Goal: Transaction & Acquisition: Book appointment/travel/reservation

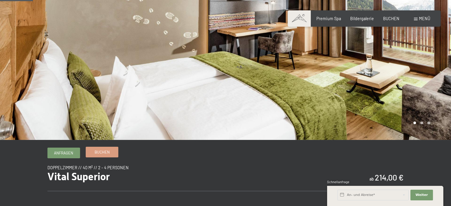
click at [109, 149] on span "Buchen" at bounding box center [102, 151] width 15 height 5
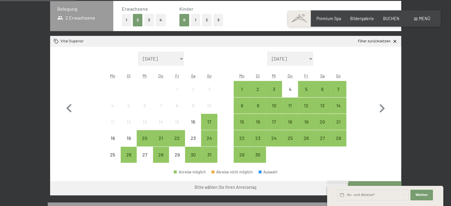
scroll to position [148, 0]
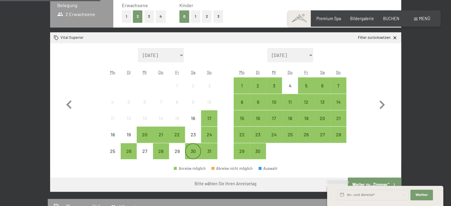
click at [193, 153] on div "30" at bounding box center [192, 156] width 15 height 15
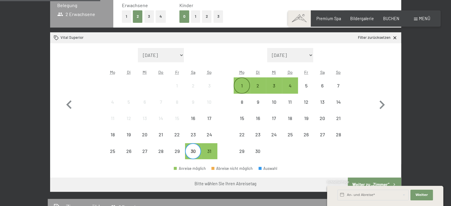
click at [246, 84] on div "1" at bounding box center [241, 90] width 15 height 15
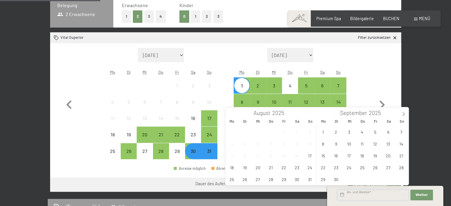
click at [391, 191] on input "text" at bounding box center [372, 195] width 71 height 11
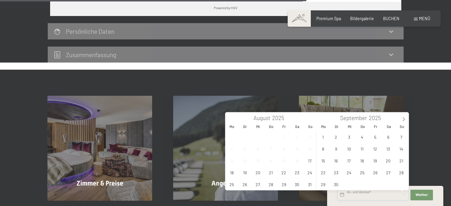
scroll to position [505, 0]
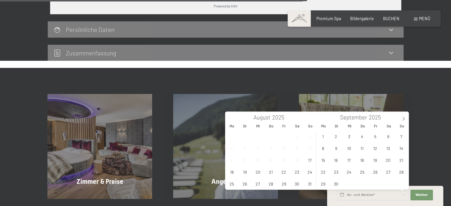
click at [391, 55] on icon at bounding box center [390, 52] width 7 height 7
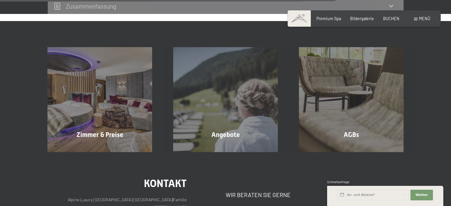
scroll to position [552, 0]
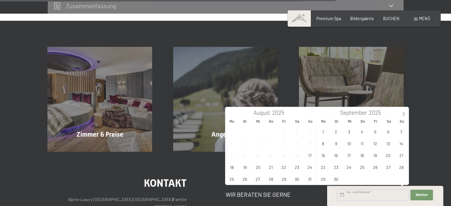
click at [352, 196] on input "text" at bounding box center [372, 195] width 71 height 11
click at [296, 180] on span "30" at bounding box center [297, 179] width 12 height 12
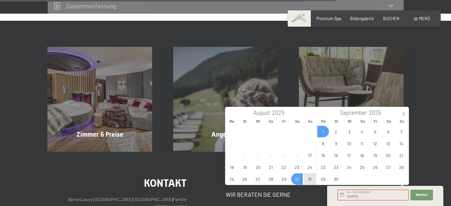
click at [322, 130] on span "1" at bounding box center [323, 132] width 12 height 12
type input "[DATE] - [DATE]"
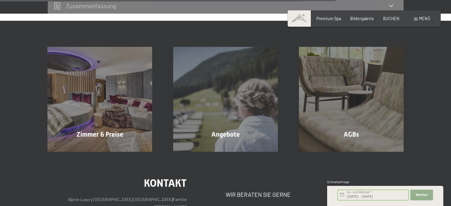
click at [422, 194] on span "Weiter" at bounding box center [421, 195] width 12 height 5
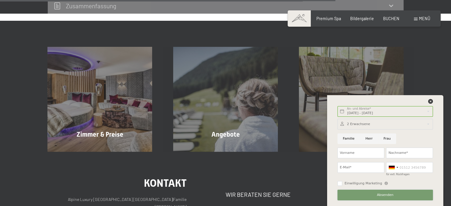
click at [384, 195] on span "Absenden" at bounding box center [385, 195] width 17 height 5
